Goal: Transaction & Acquisition: Obtain resource

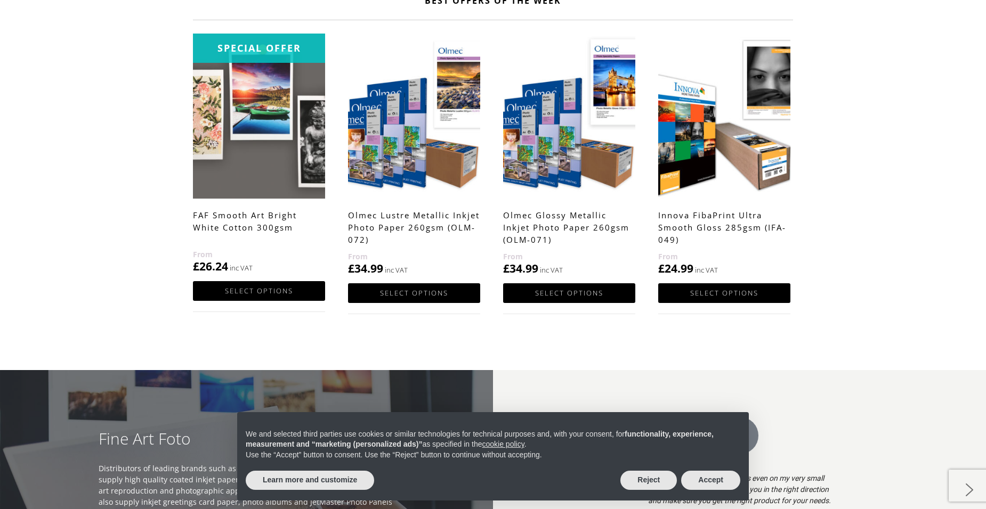
scroll to position [639, 0]
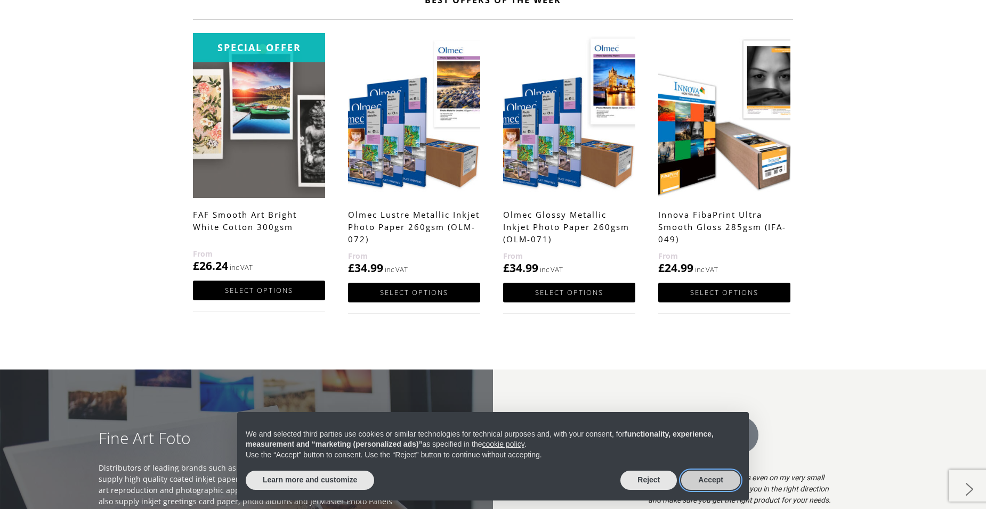
click at [703, 480] on button "Accept" at bounding box center [710, 480] width 59 height 19
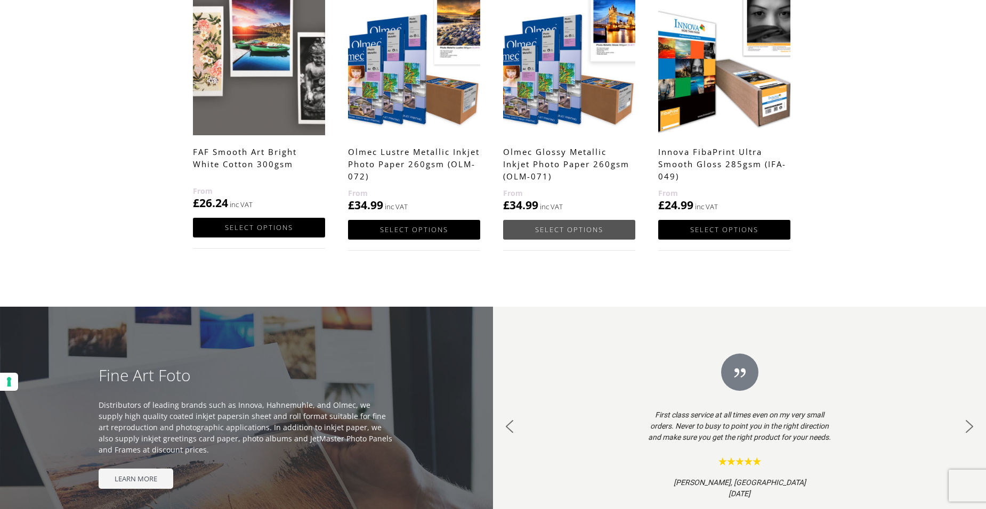
scroll to position [693, 0]
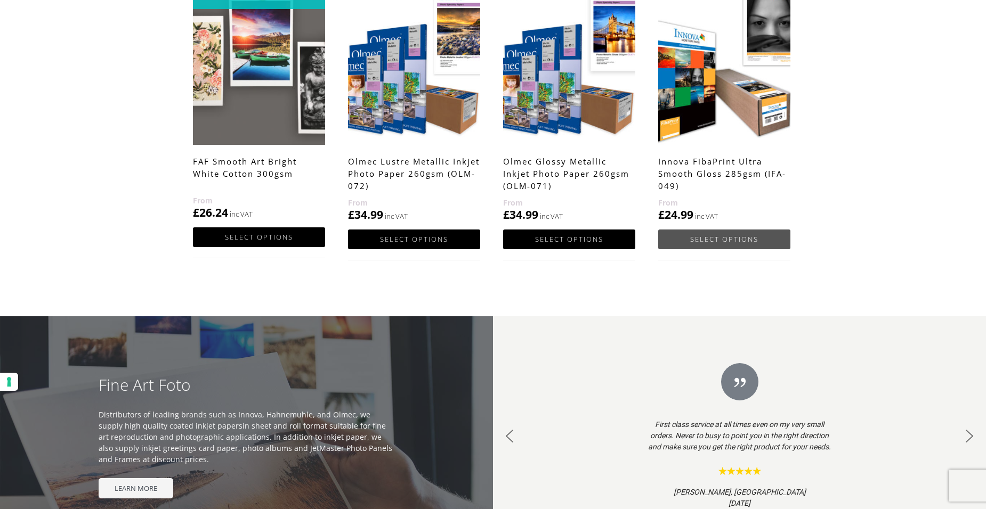
click at [730, 236] on link "Select options" at bounding box center [724, 240] width 132 height 20
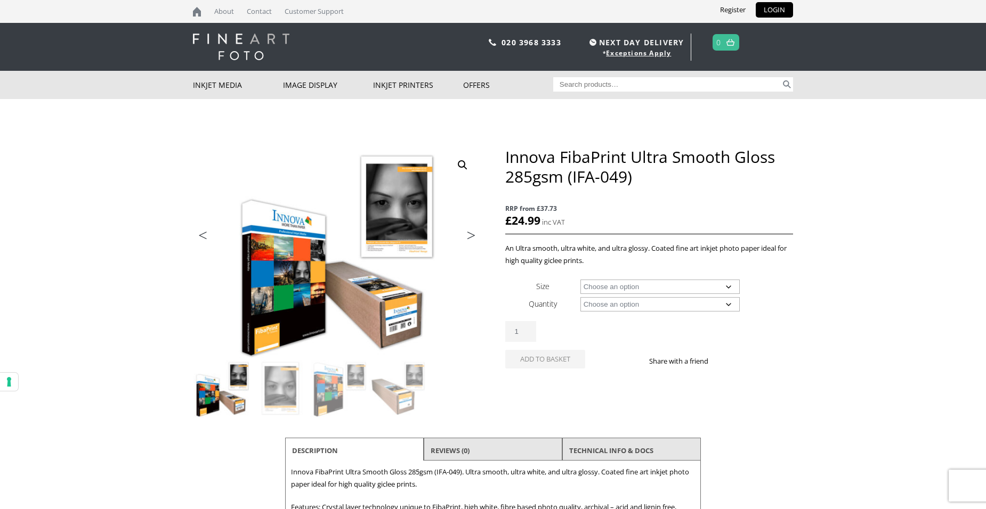
click at [678, 286] on select "Choose an option A4 Sheet A3 Sheet A3+ Sheet A2 Sheet 17" Wide Roll 24" Wide Ro…" at bounding box center [660, 287] width 160 height 14
click at [580, 280] on select "Choose an option A4 Sheet A3 Sheet A3+ Sheet A2 Sheet 17" Wide Roll 24" Wide Ro…" at bounding box center [660, 287] width 160 height 14
select select "a3-sheet"
click at [617, 304] on select "Choose an option 25 Sheets" at bounding box center [660, 304] width 160 height 14
select select "25-sheets"
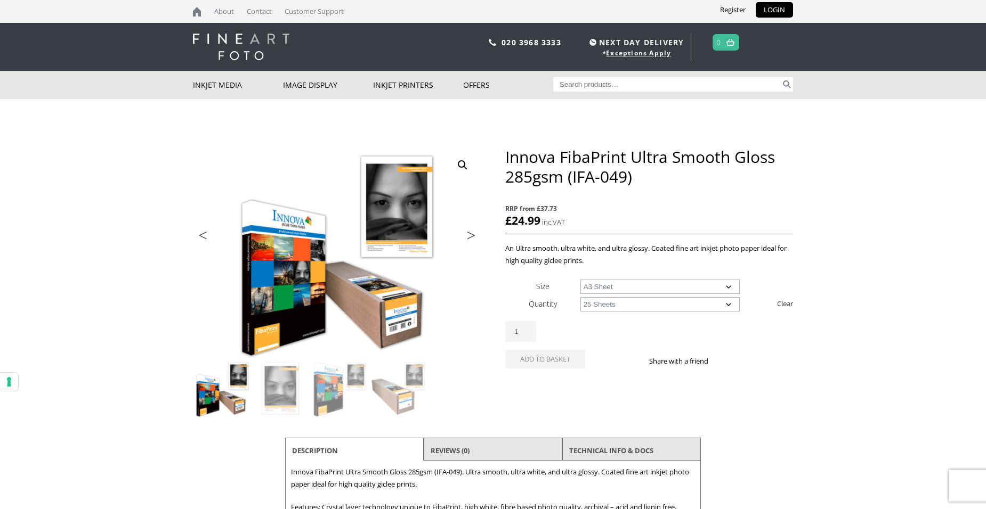
click at [580, 297] on select "Choose an option 25 Sheets" at bounding box center [660, 304] width 160 height 14
select select "a3-sheet"
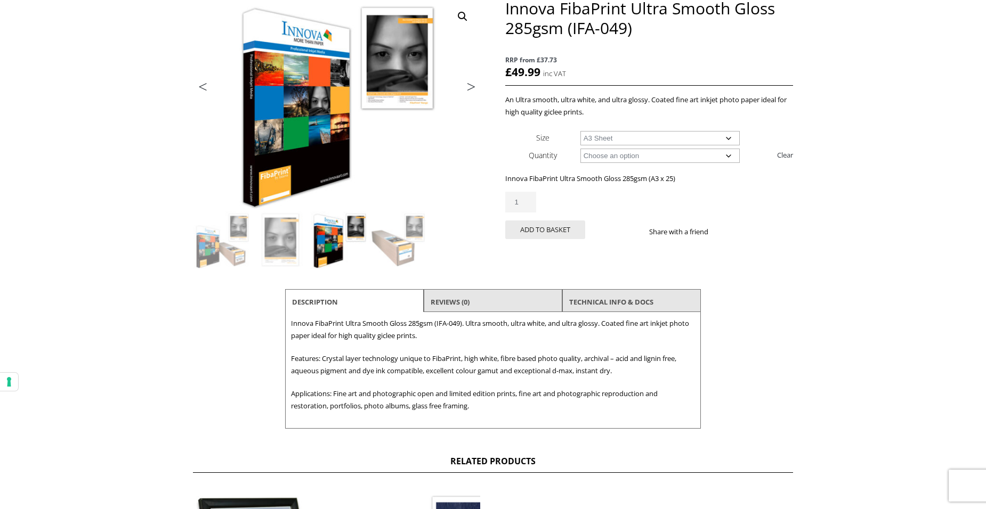
scroll to position [160, 0]
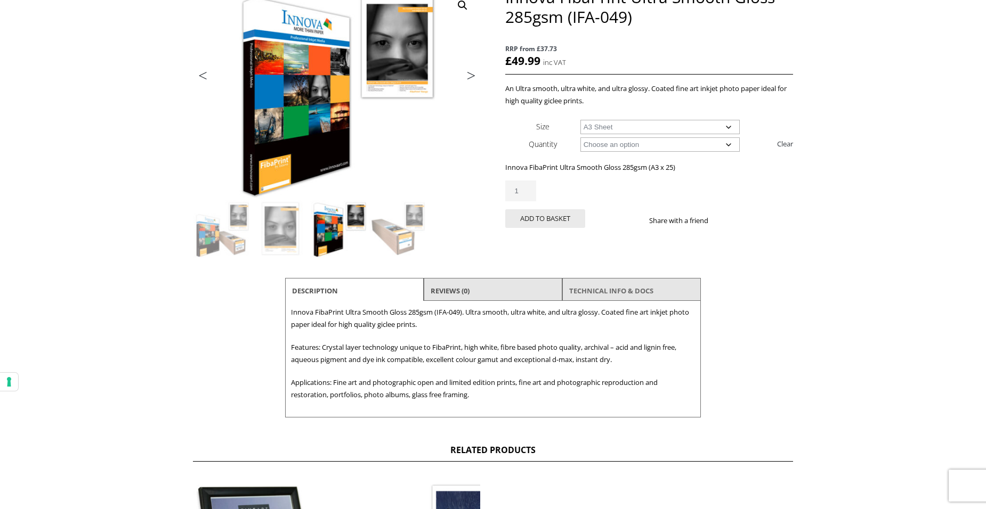
click at [589, 294] on link "TECHNICAL INFO & DOCS" at bounding box center [611, 290] width 84 height 19
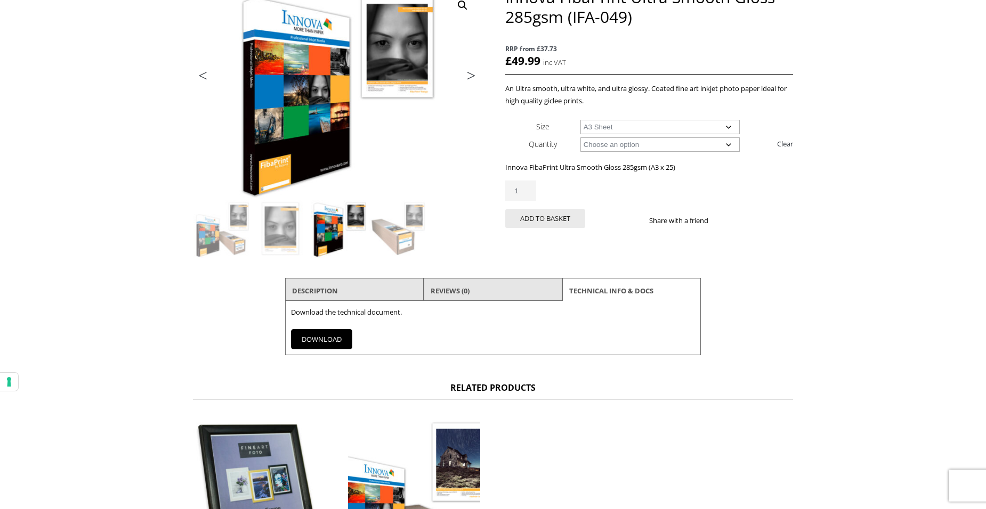
click at [318, 342] on link "DOWNLOAD" at bounding box center [321, 339] width 61 height 20
